Goal: Transaction & Acquisition: Purchase product/service

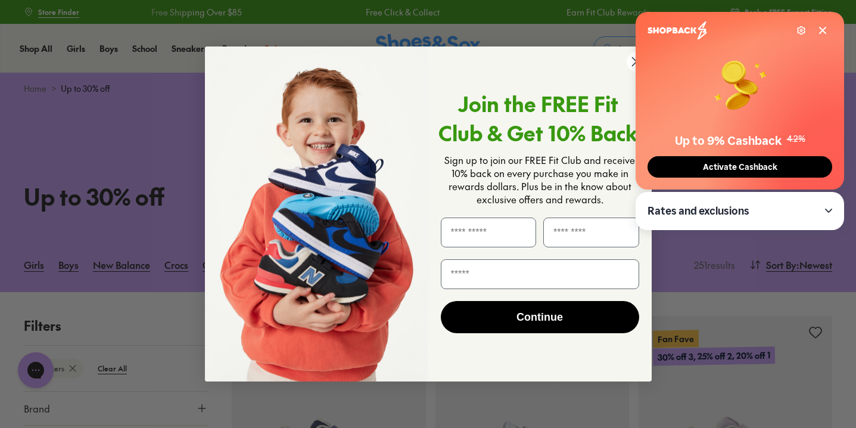
click at [820, 32] on icon at bounding box center [823, 31] width 10 height 10
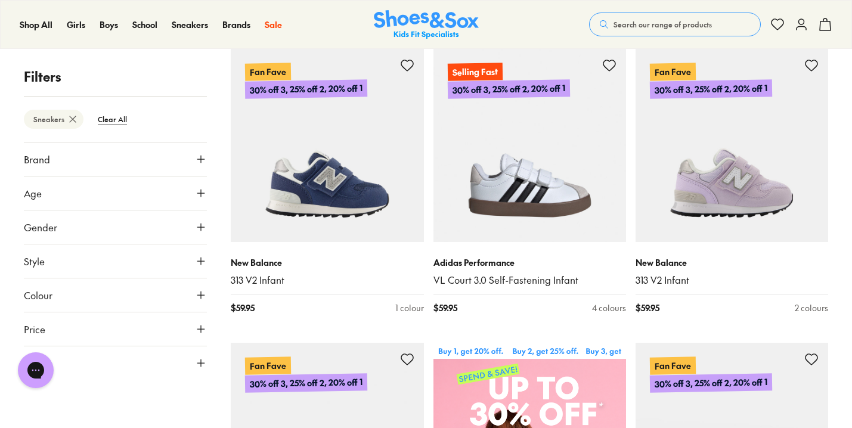
scroll to position [266, 0]
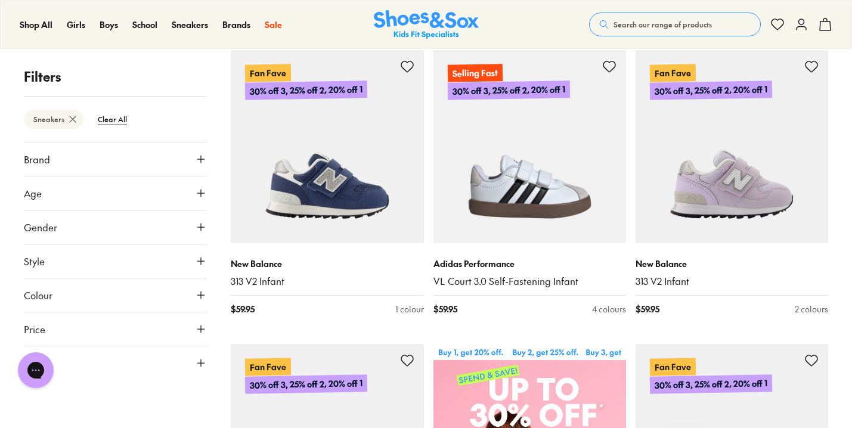
click at [201, 294] on use at bounding box center [200, 294] width 7 height 7
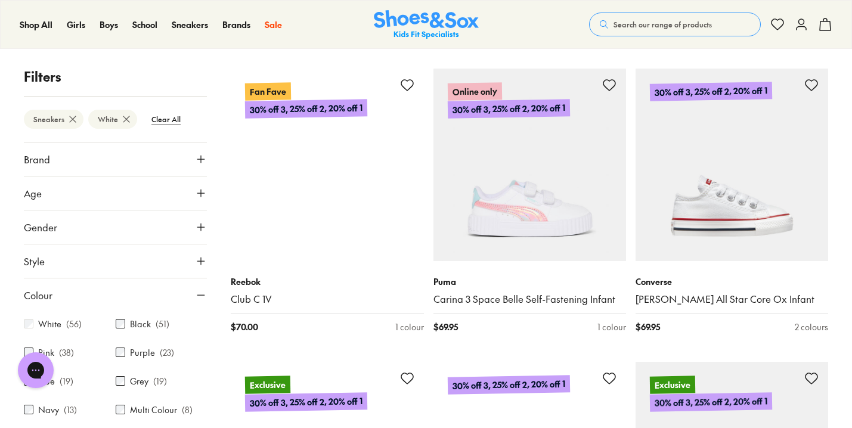
scroll to position [1129, 0]
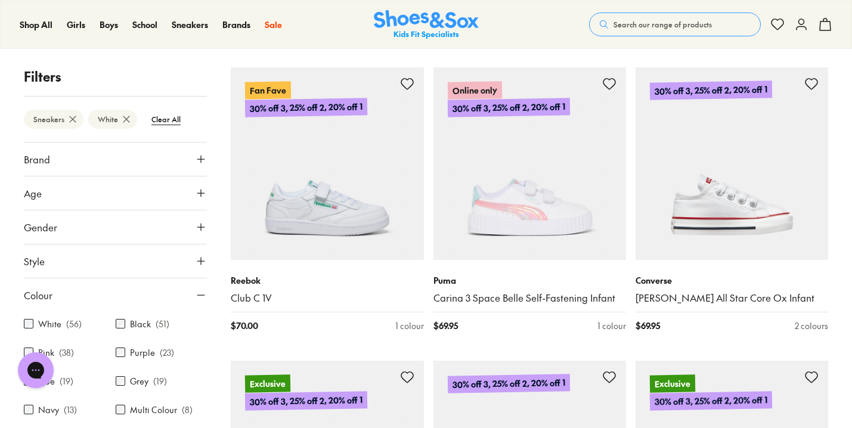
click at [197, 160] on icon at bounding box center [201, 159] width 12 height 12
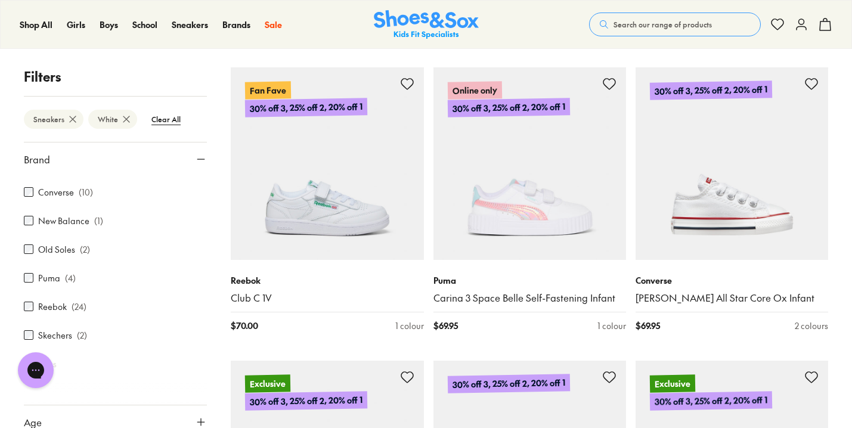
scroll to position [110, 0]
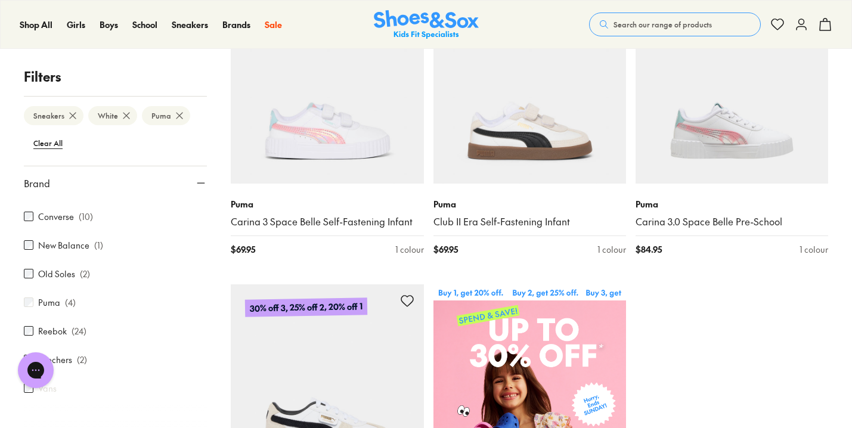
scroll to position [331, 0]
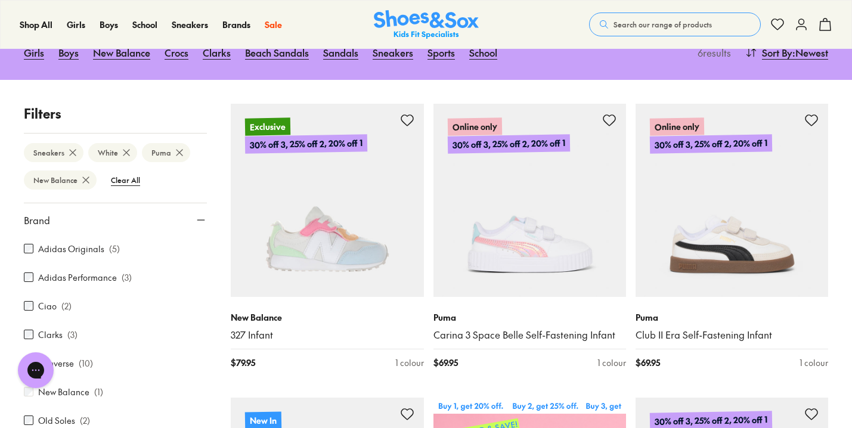
scroll to position [176, 0]
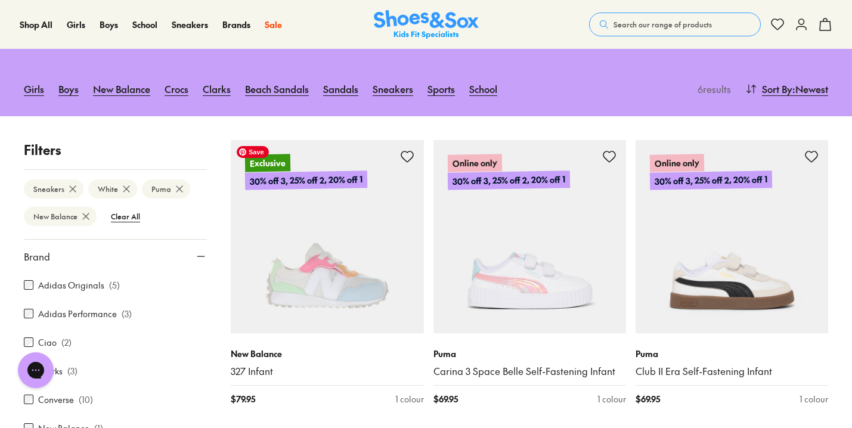
click at [654, 15] on button "Search our range of products" at bounding box center [675, 25] width 172 height 24
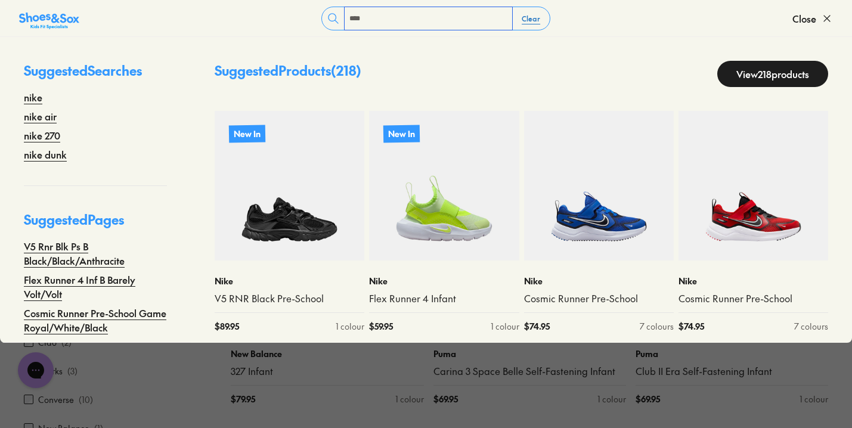
type input "****"
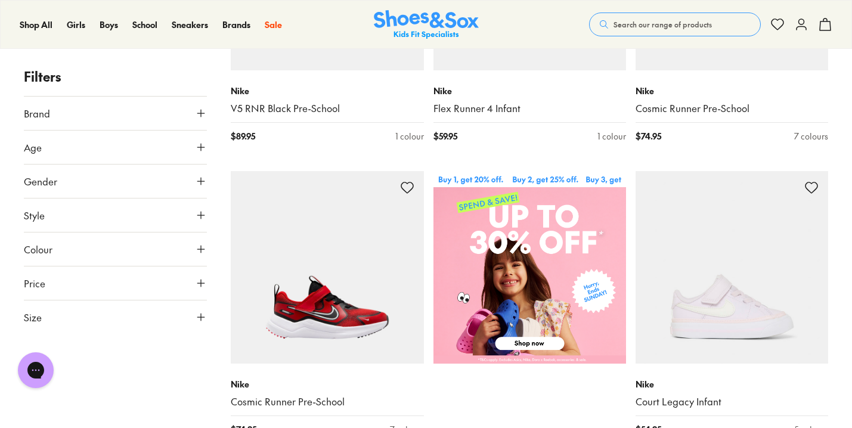
click at [198, 150] on icon at bounding box center [201, 147] width 12 height 12
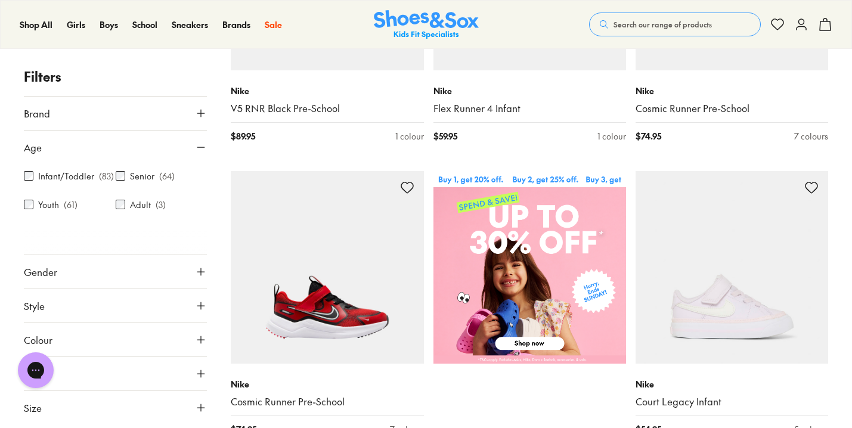
click at [64, 175] on label "Infant/Toddler" at bounding box center [66, 176] width 56 height 13
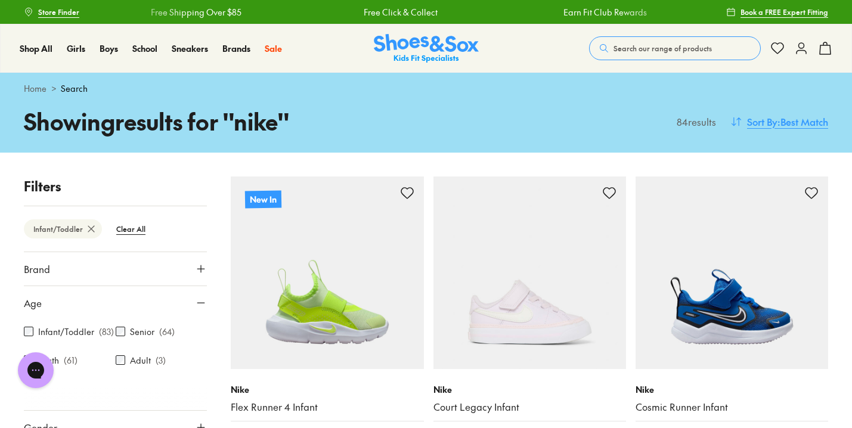
click at [772, 126] on span "Sort By" at bounding box center [762, 121] width 30 height 14
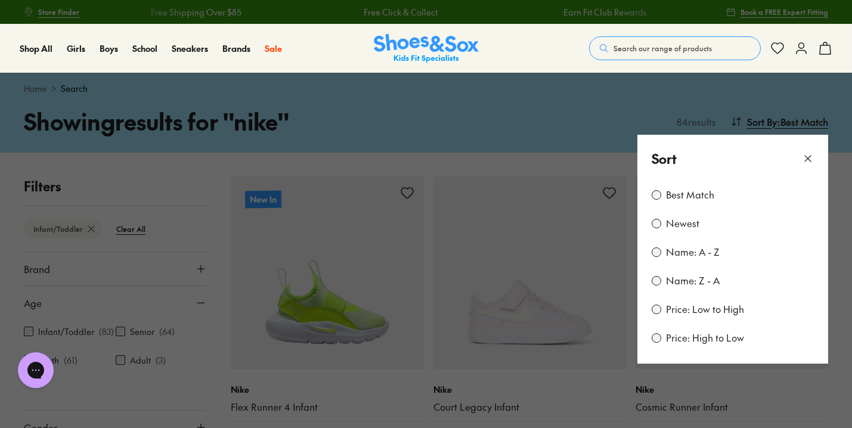
click at [711, 312] on label "Price: Low to High" at bounding box center [705, 309] width 78 height 13
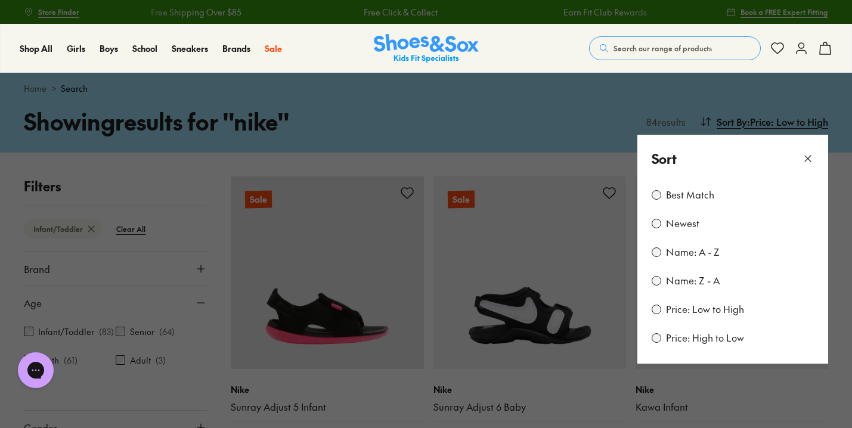
click at [842, 241] on button at bounding box center [426, 214] width 852 height 428
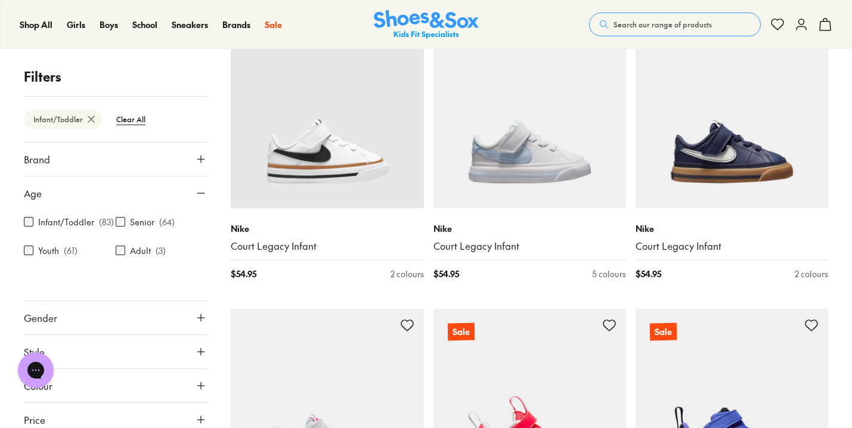
scroll to position [1975, 0]
